Goal: Communication & Community: Answer question/provide support

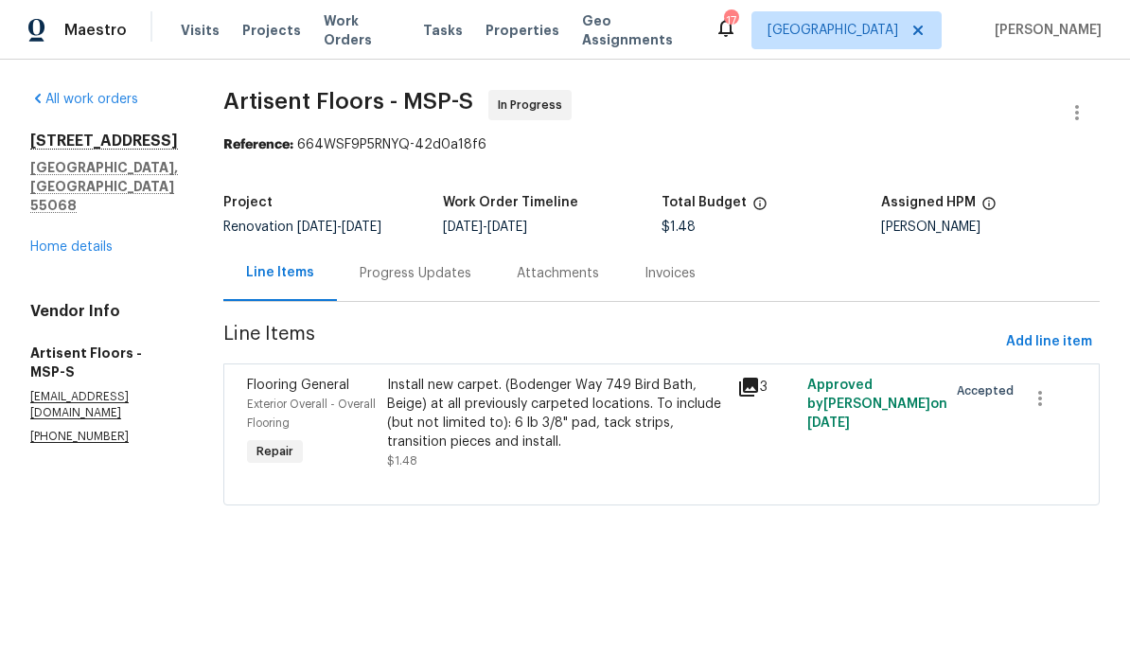
click at [377, 287] on div "Progress Updates" at bounding box center [415, 273] width 157 height 56
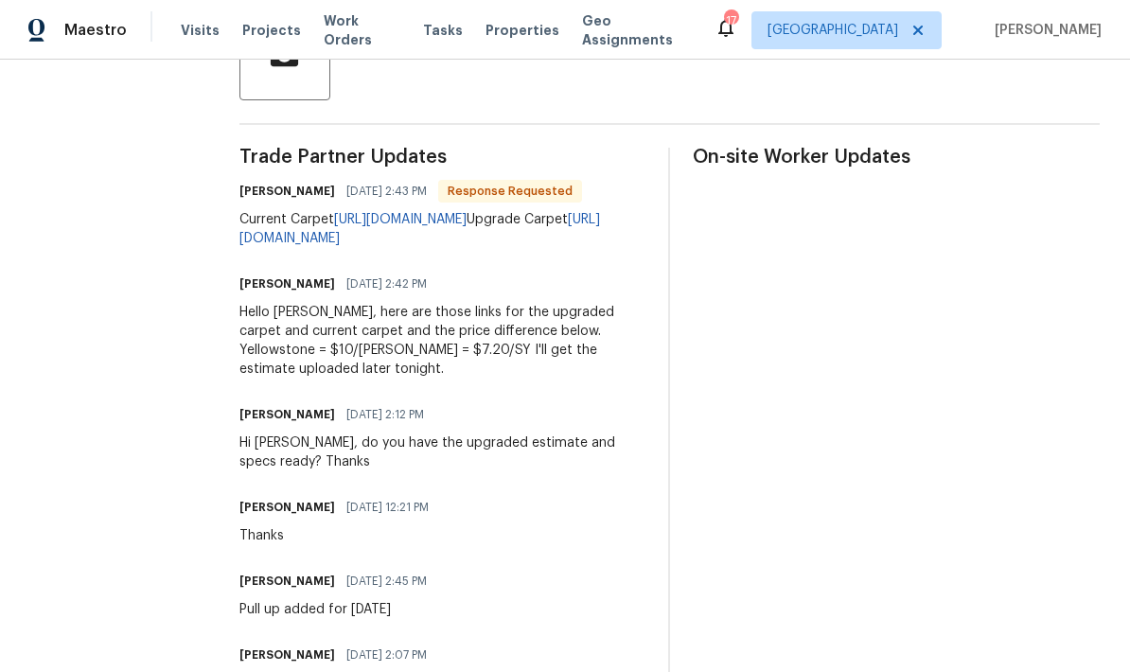
scroll to position [494, 0]
click at [375, 246] on link "https://www.engineeredfloors.com/products/carpet/yellowstone/" at bounding box center [419, 230] width 361 height 32
click at [381, 227] on link "https://www.mohawkflooring.com/shop/Carpet/detail/3M03/Authentic_Voice/721/Line…" at bounding box center [400, 220] width 133 height 13
click at [518, 630] on div "Trade Partner Updates Torrie Schmeling 10/07/2025 2:43 PM Response Requested Cu…" at bounding box center [442, 433] width 407 height 568
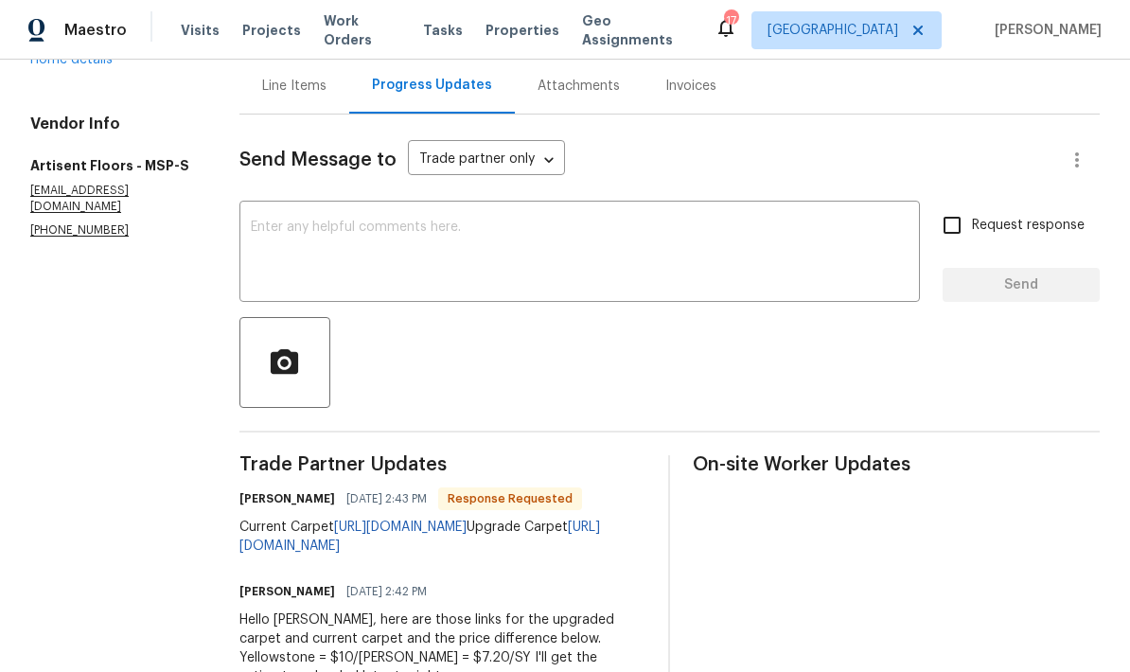
scroll to position [175, 0]
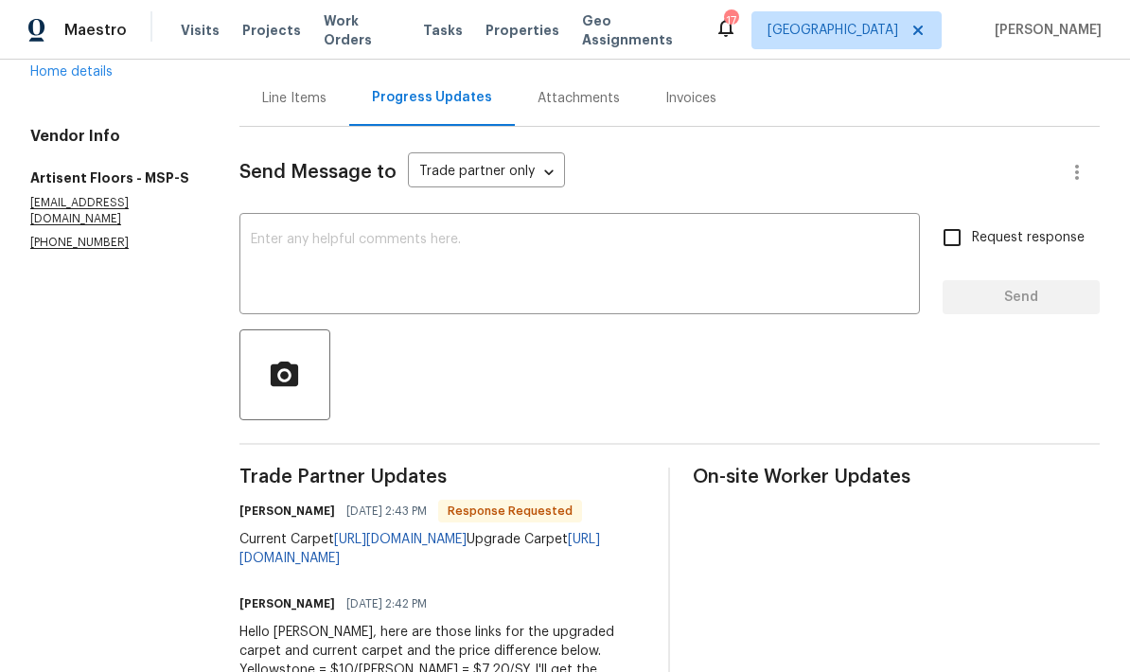
click at [251, 253] on textarea at bounding box center [580, 266] width 658 height 66
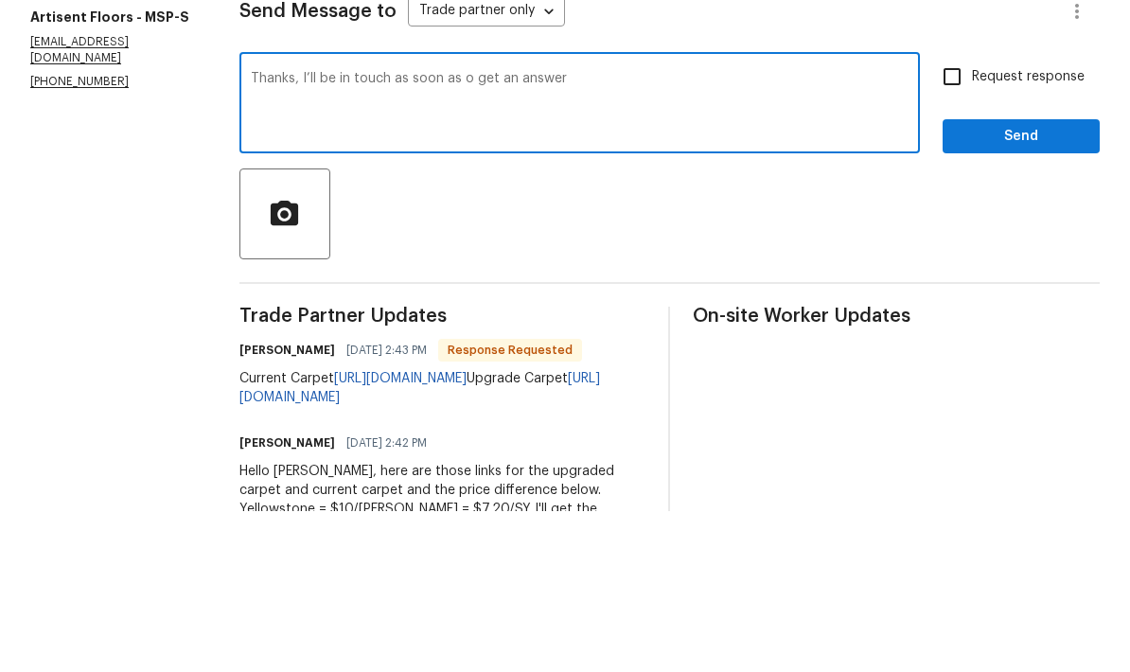
type textarea "Thanks, I’ll be in touch as soon as o get an answer"
click at [993, 280] on button "Send" at bounding box center [1021, 297] width 157 height 35
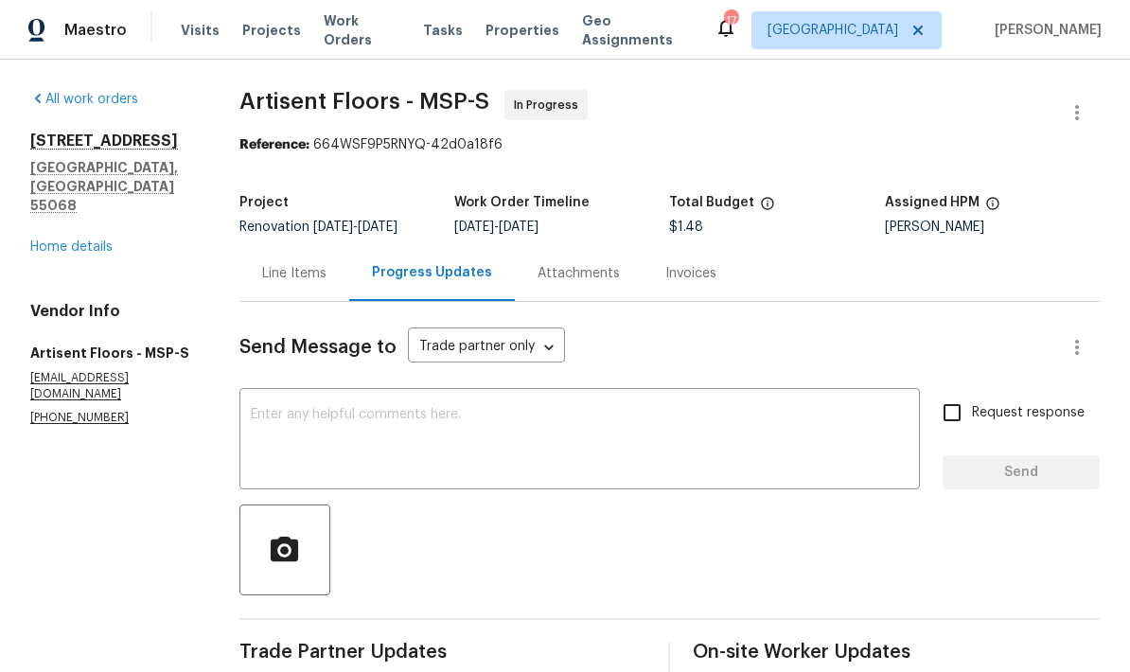
scroll to position [0, 0]
click at [59, 240] on link "Home details" at bounding box center [71, 246] width 82 height 13
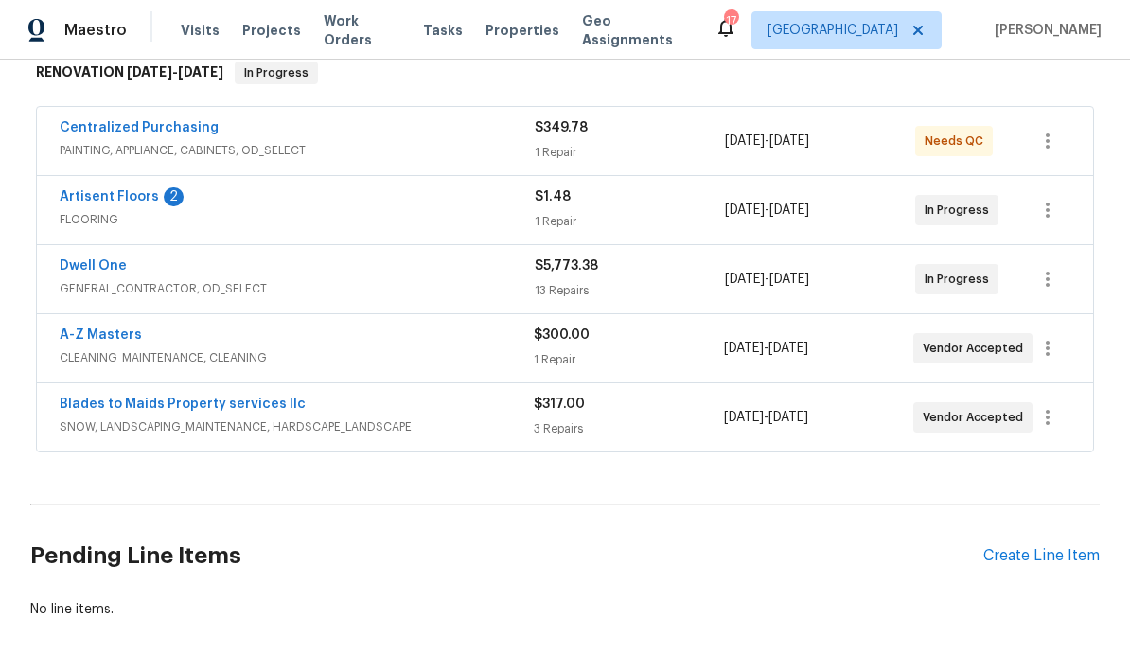
scroll to position [315, 0]
click at [93, 203] on link "Artisent Floors" at bounding box center [109, 197] width 99 height 13
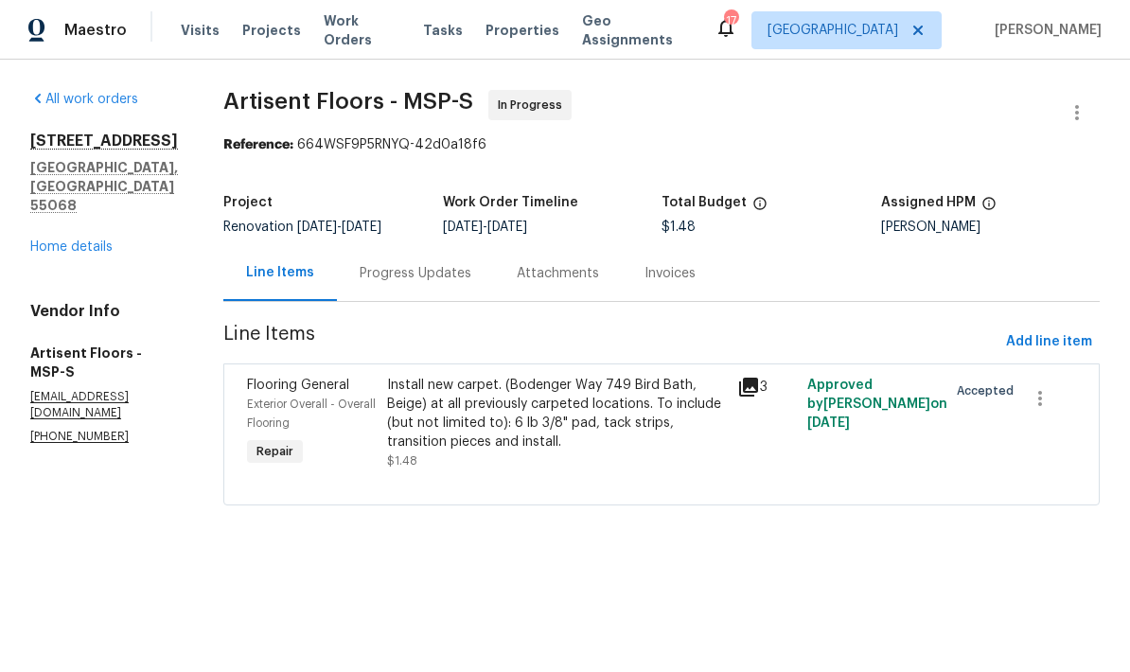
click at [399, 274] on div "Progress Updates" at bounding box center [416, 273] width 112 height 19
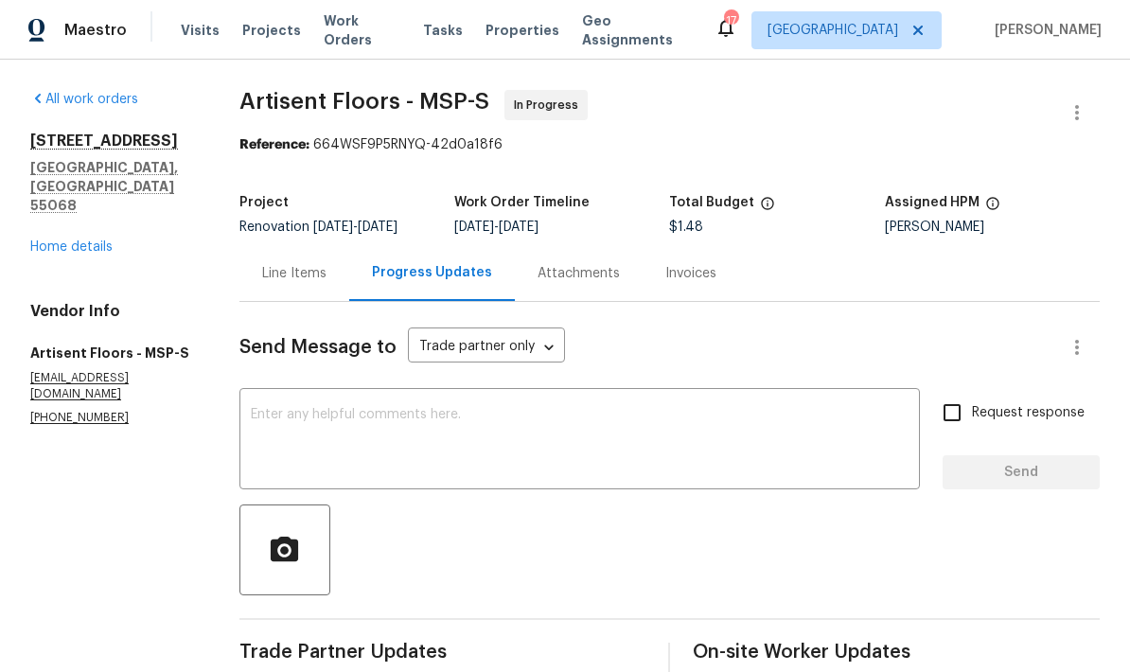
click at [53, 240] on link "Home details" at bounding box center [71, 246] width 82 height 13
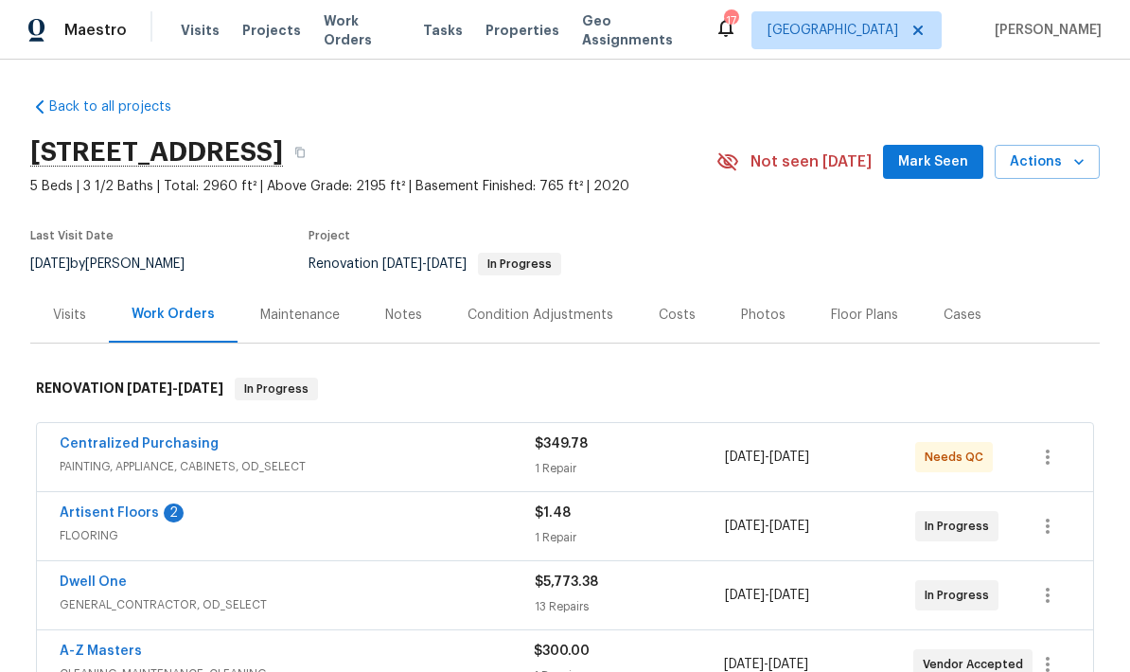
click at [844, 314] on div "Floor Plans" at bounding box center [864, 315] width 67 height 19
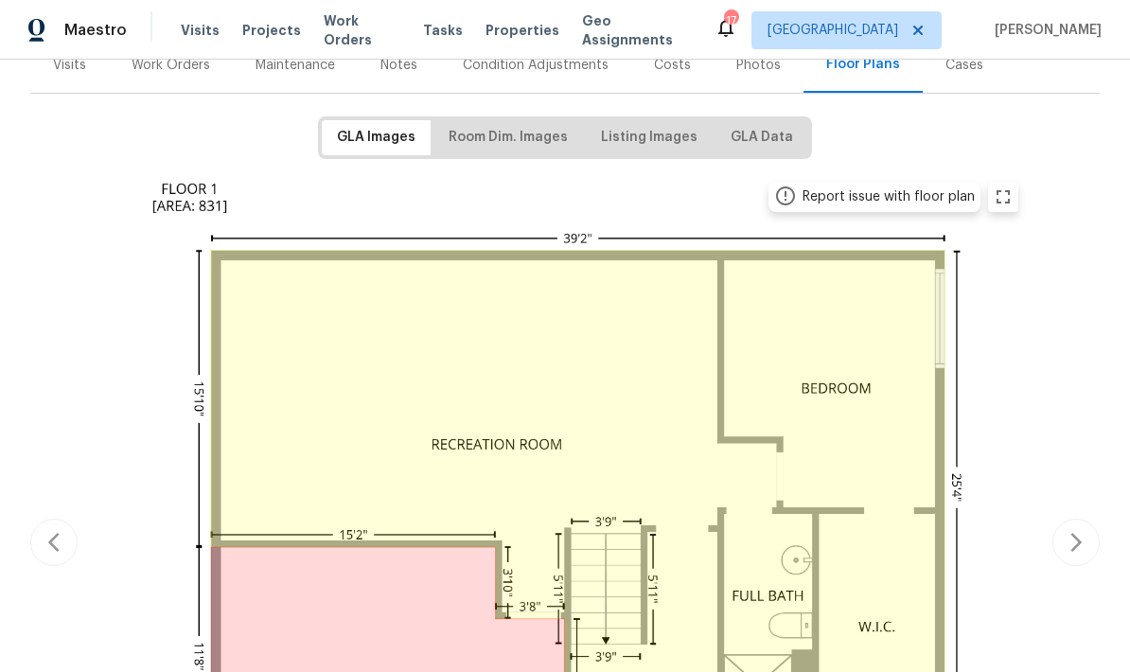
scroll to position [254, 0]
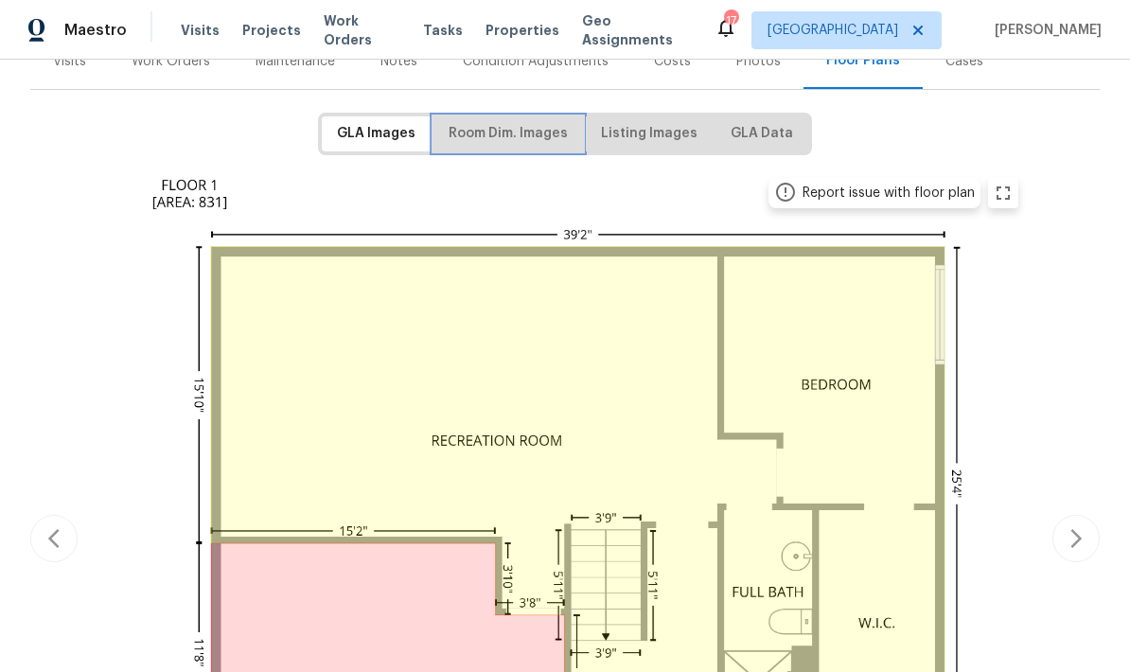
click at [492, 141] on span "Room Dim. Images" at bounding box center [508, 134] width 119 height 24
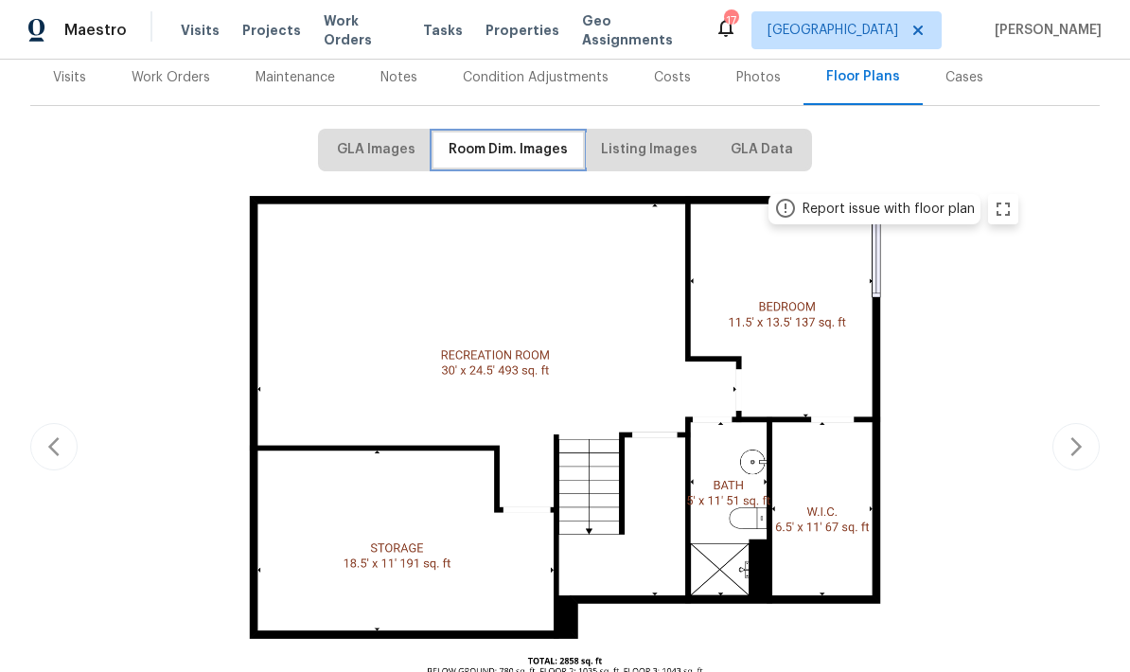
scroll to position [240, 0]
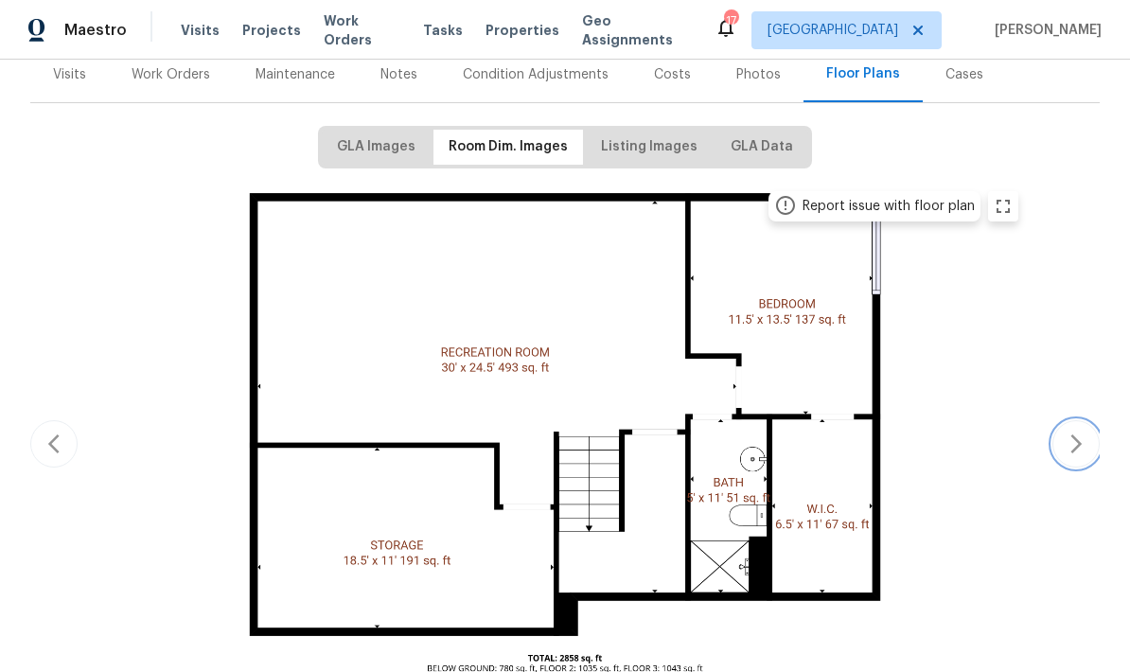
click at [1069, 433] on icon "button" at bounding box center [1076, 444] width 23 height 23
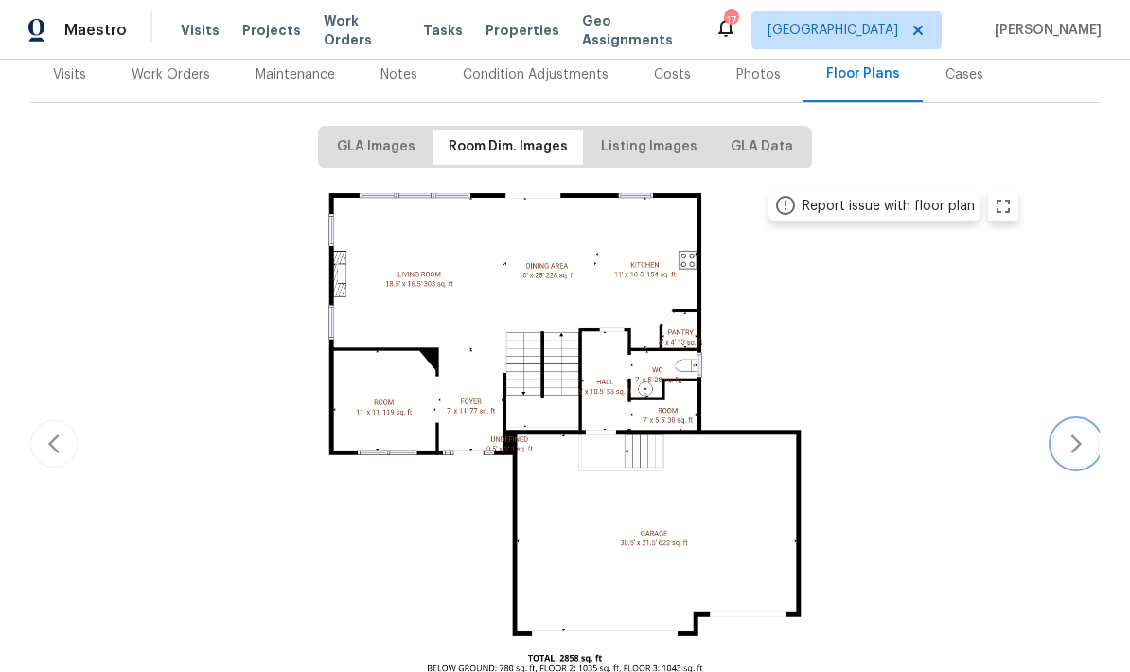
click at [1078, 444] on icon "button" at bounding box center [1075, 443] width 11 height 19
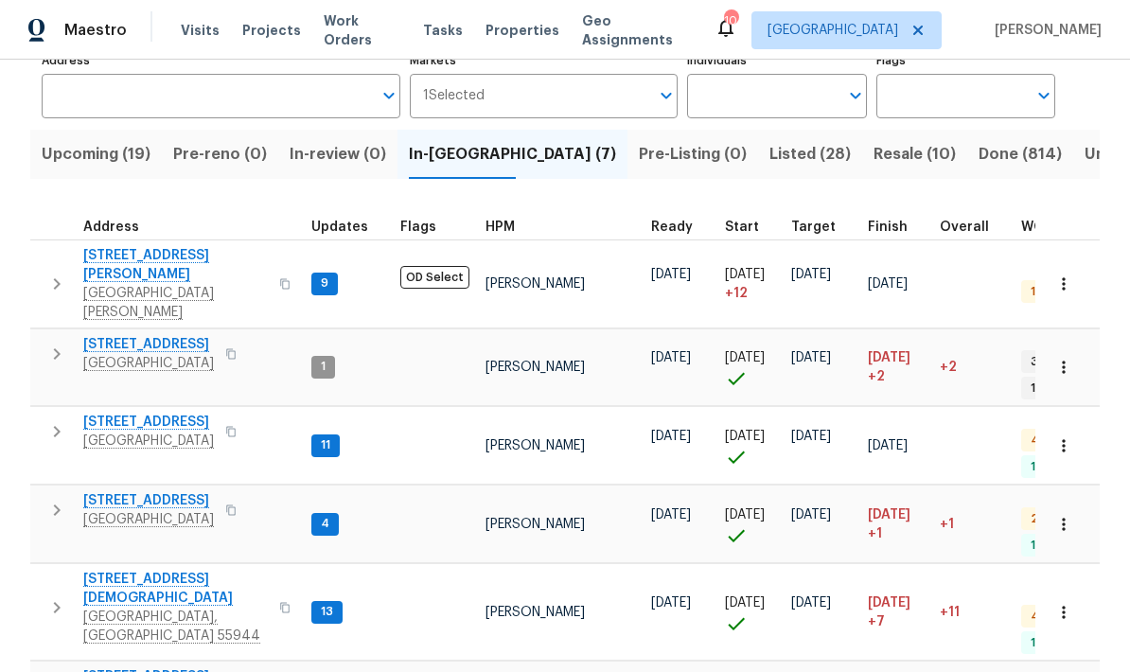
scroll to position [137, 0]
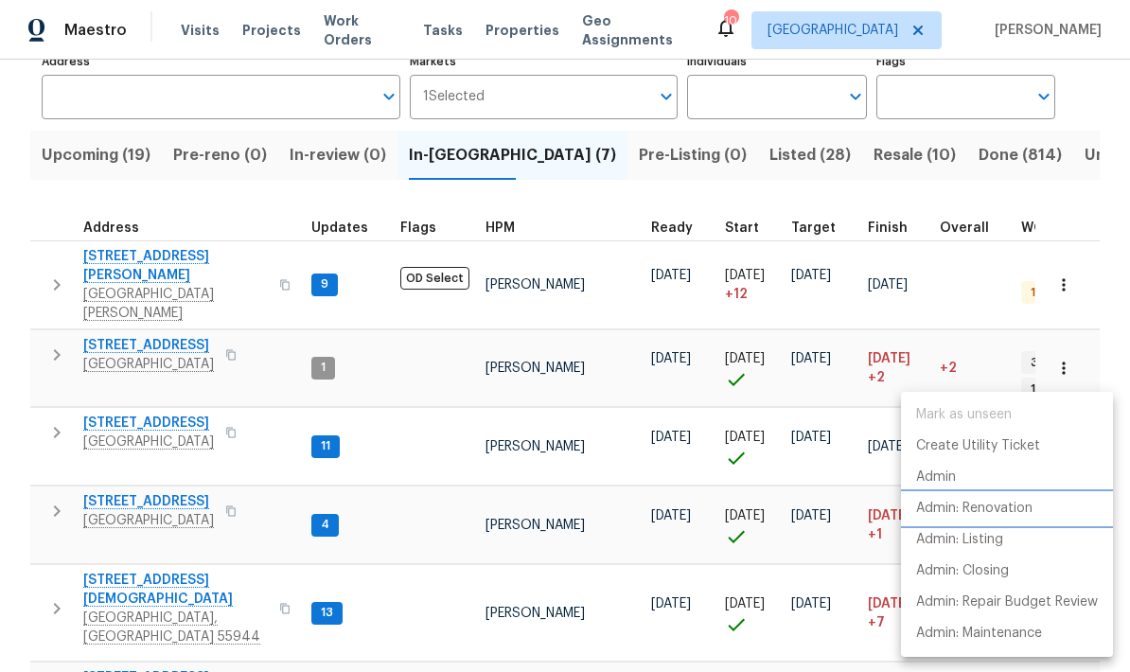
click at [968, 510] on p "Admin: Renovation" at bounding box center [974, 509] width 116 height 20
click at [113, 550] on div at bounding box center [565, 336] width 1130 height 672
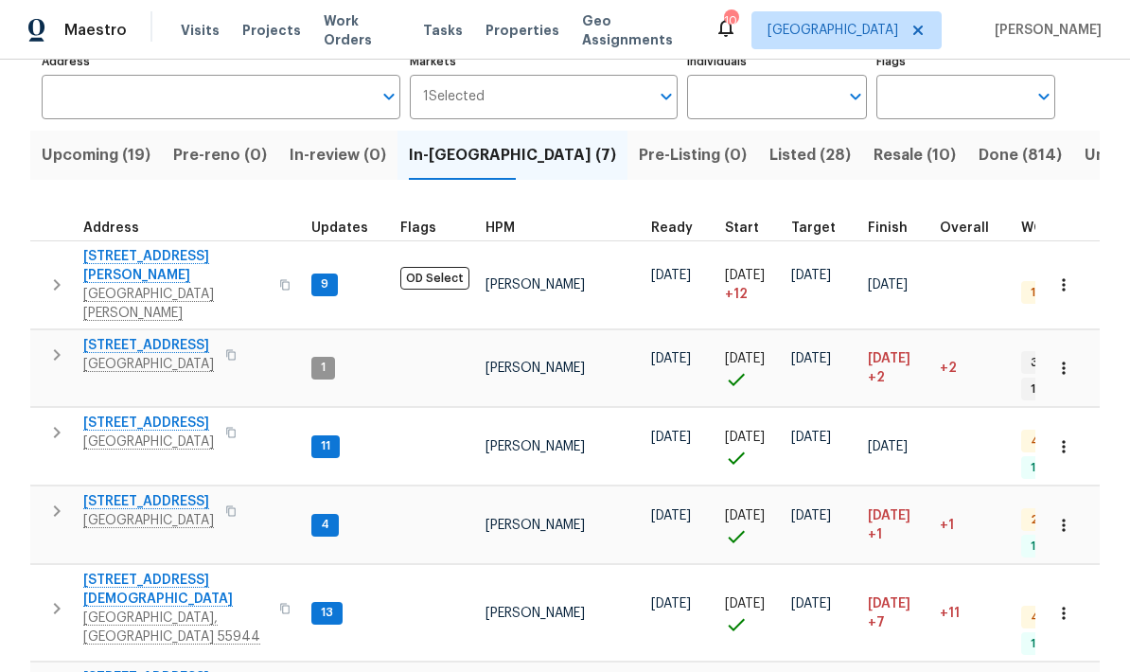
click at [139, 668] on span "[STREET_ADDRESS]" at bounding box center [175, 677] width 185 height 19
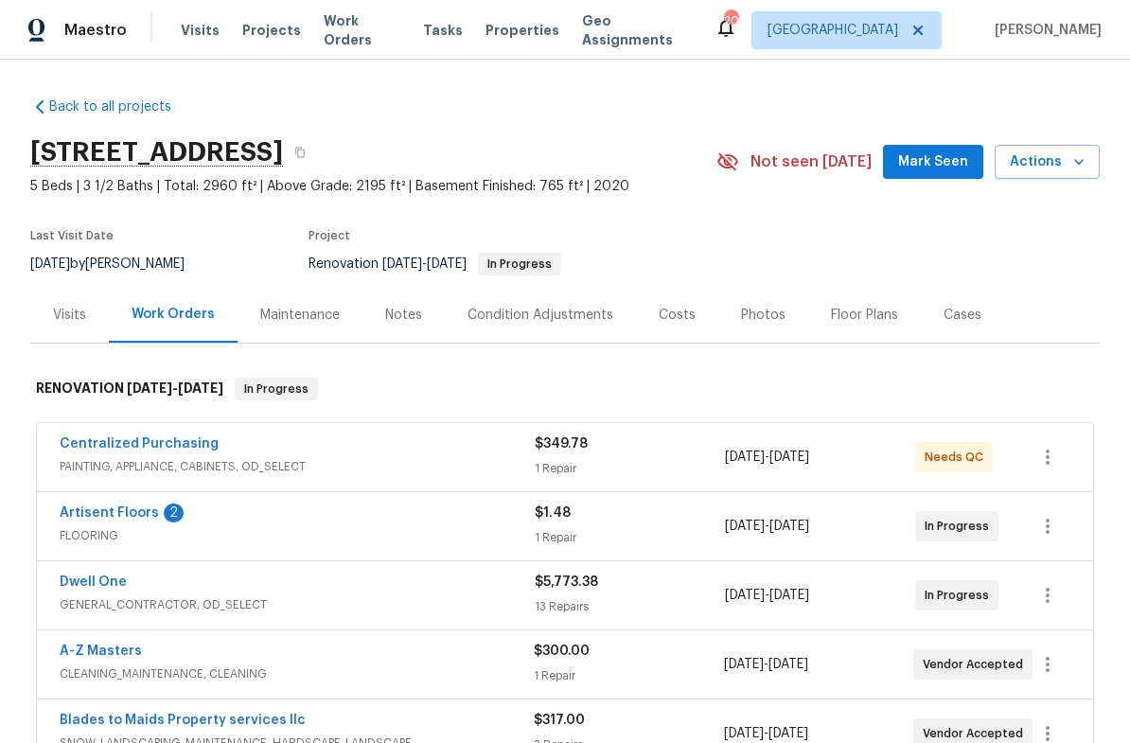
click at [89, 517] on link "Artisent Floors" at bounding box center [109, 512] width 99 height 13
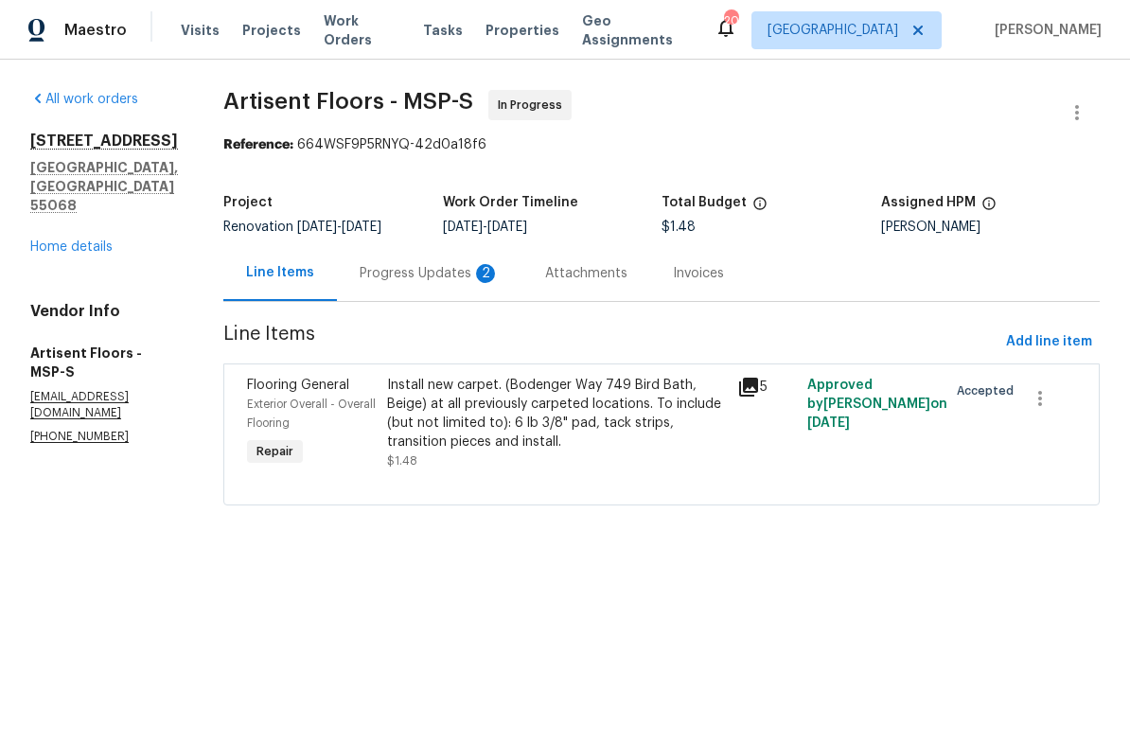
click at [395, 271] on div "Progress Updates 2" at bounding box center [430, 273] width 140 height 19
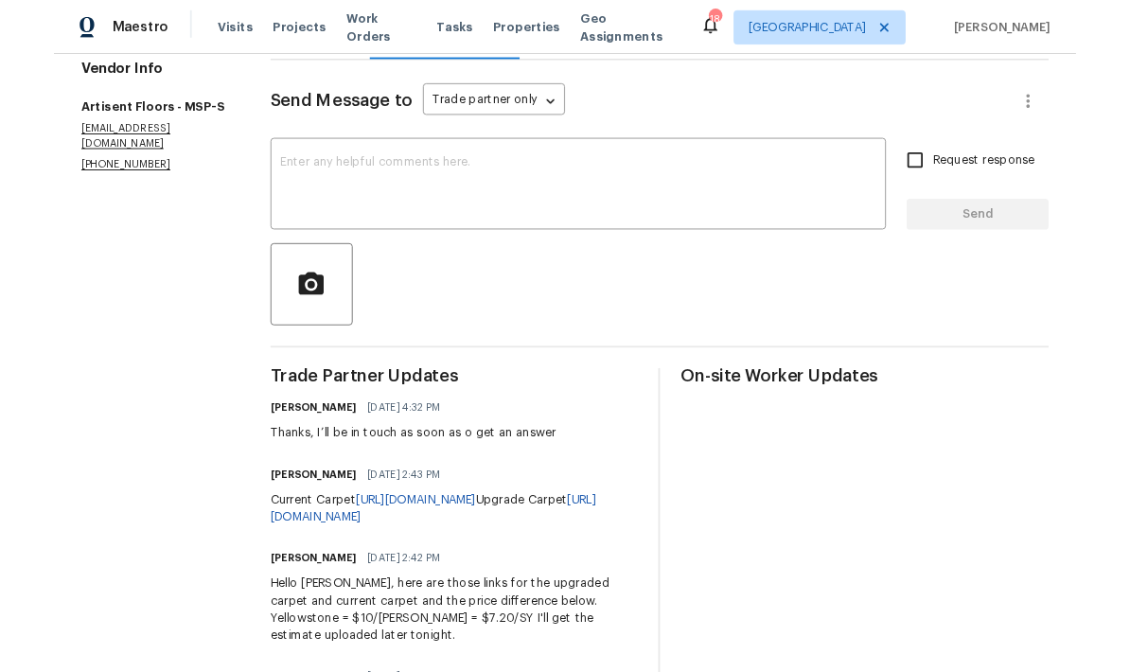
scroll to position [239, 0]
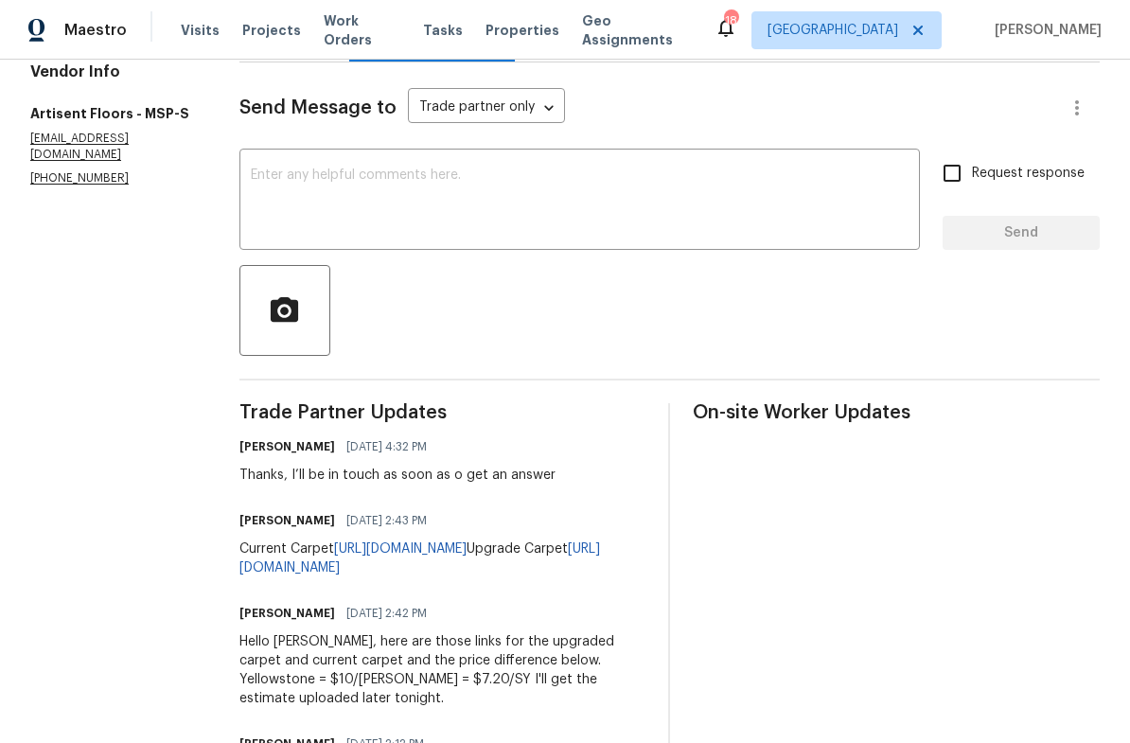
click at [273, 178] on textarea at bounding box center [580, 201] width 658 height 66
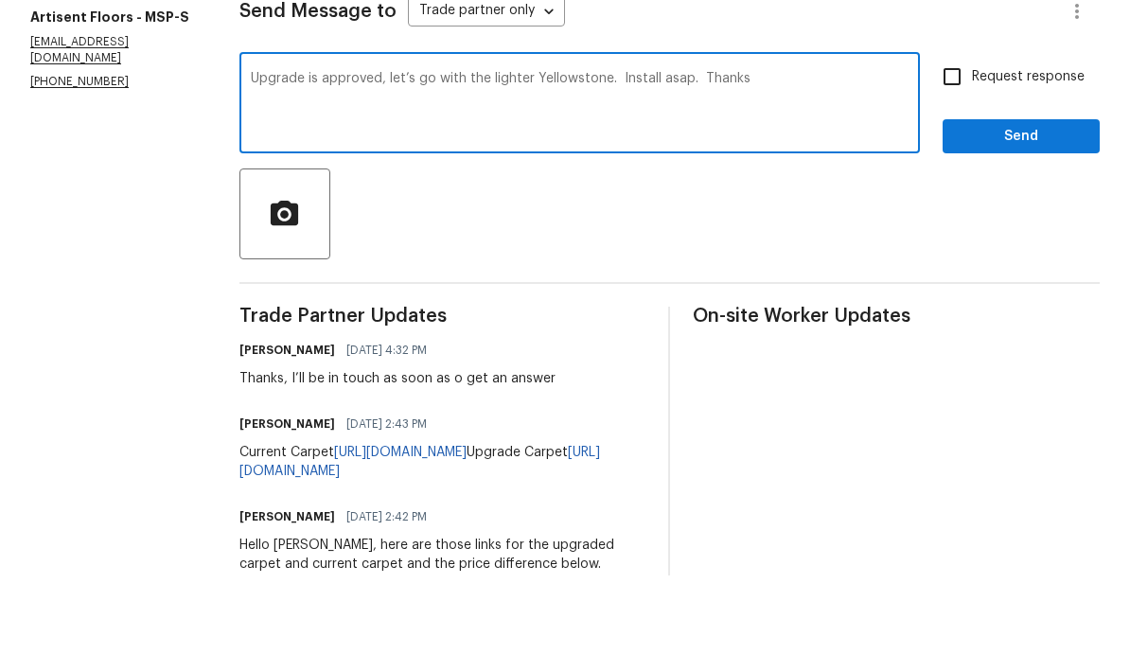
type textarea "Upgrade is approved, let’s go with the lighter Yellowstone. Install asap. Thanks"
click at [991, 221] on span "Send" at bounding box center [1021, 233] width 127 height 24
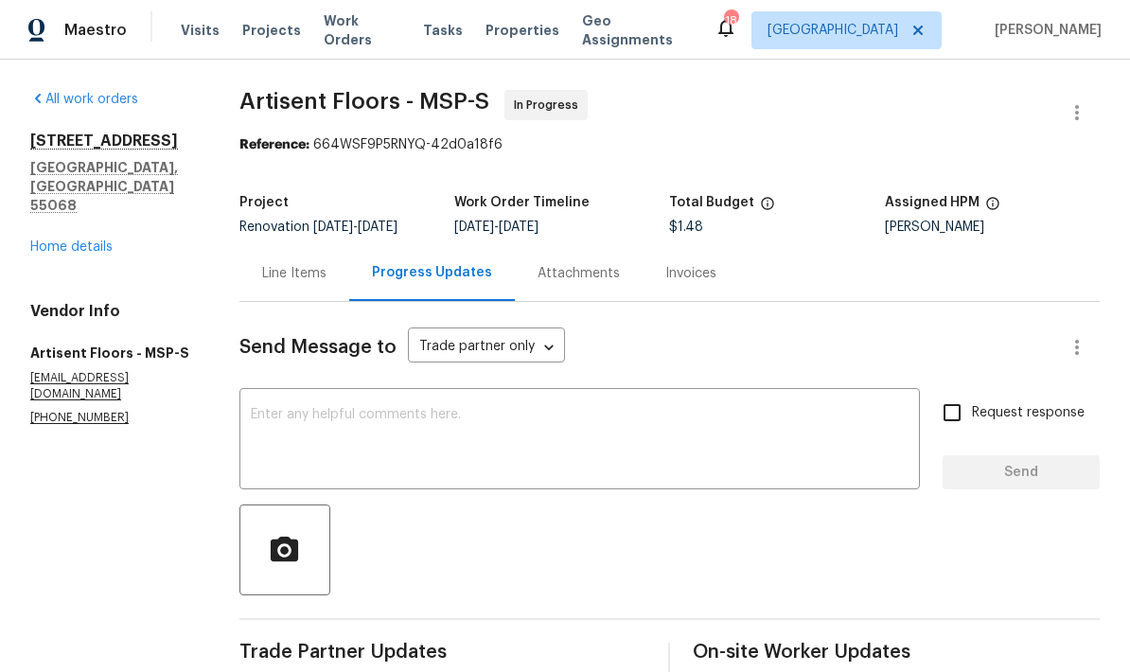
scroll to position [0, 0]
click at [53, 240] on link "Home details" at bounding box center [71, 246] width 82 height 13
